Goal: Navigation & Orientation: Find specific page/section

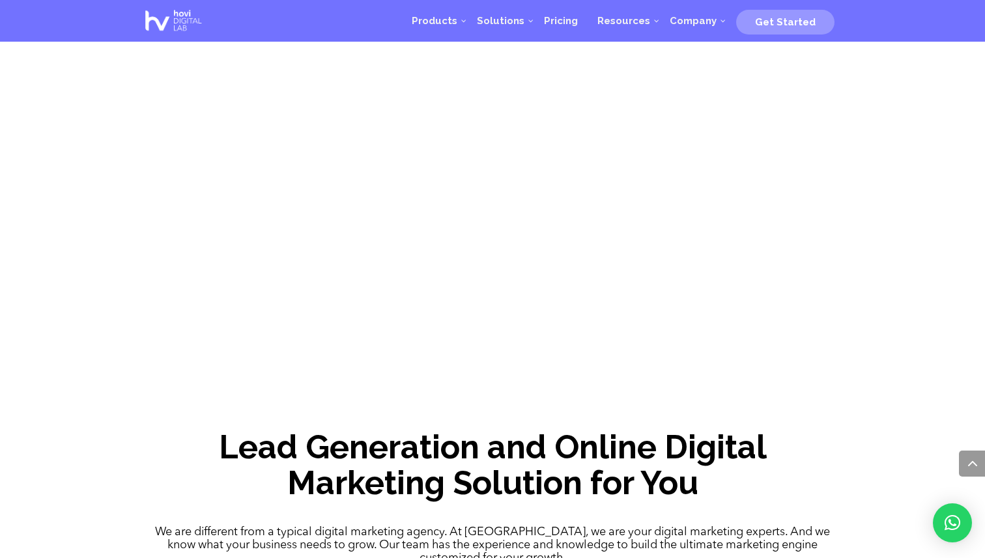
scroll to position [743, 0]
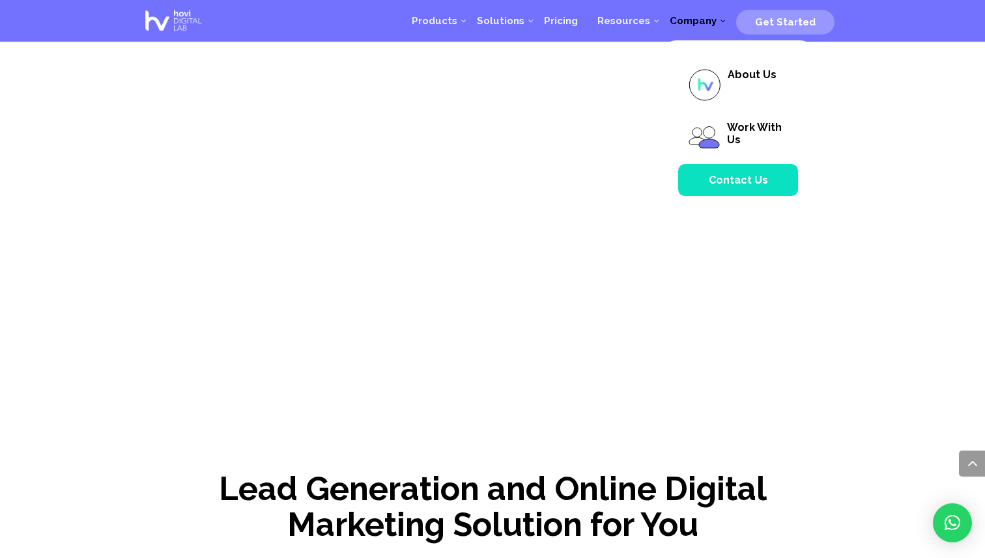
click at [697, 21] on span "Company" at bounding box center [693, 21] width 47 height 12
click at [708, 69] on img at bounding box center [704, 84] width 33 height 33
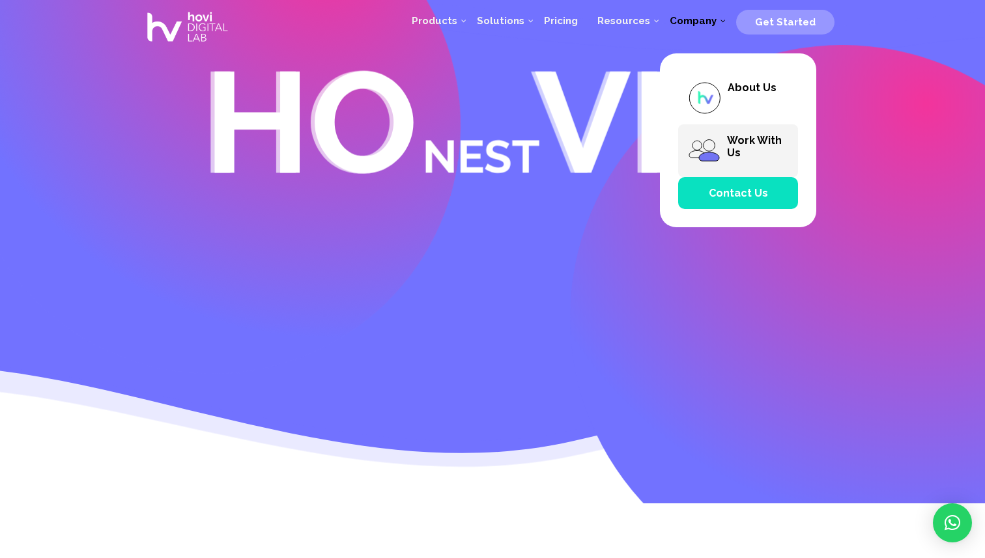
click at [706, 141] on img at bounding box center [704, 150] width 33 height 33
